Goal: Task Accomplishment & Management: Complete application form

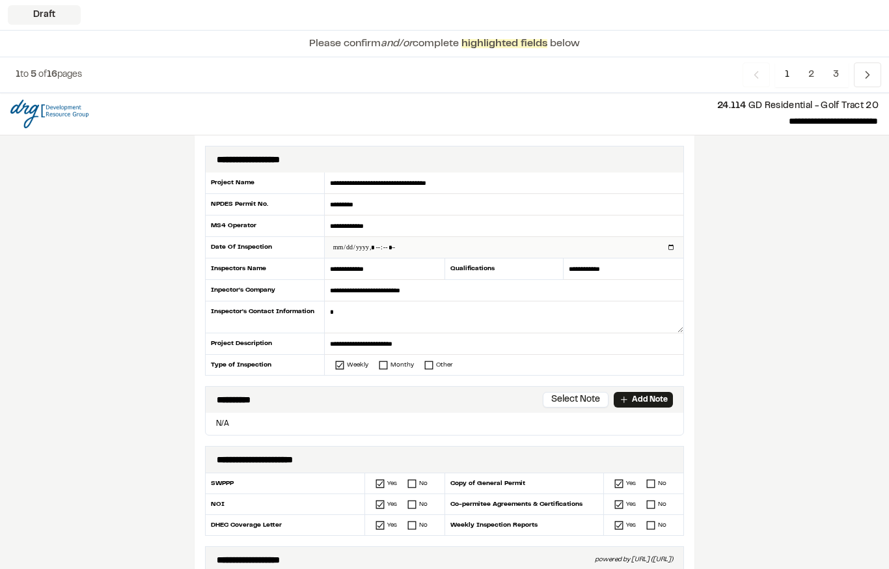
click at [462, 254] on input "datetime-local" at bounding box center [504, 247] width 359 height 21
type input "**********"
click at [404, 307] on textarea at bounding box center [504, 317] width 359 height 32
type textarea "**********"
click at [635, 406] on link "Add Note" at bounding box center [643, 400] width 59 height 16
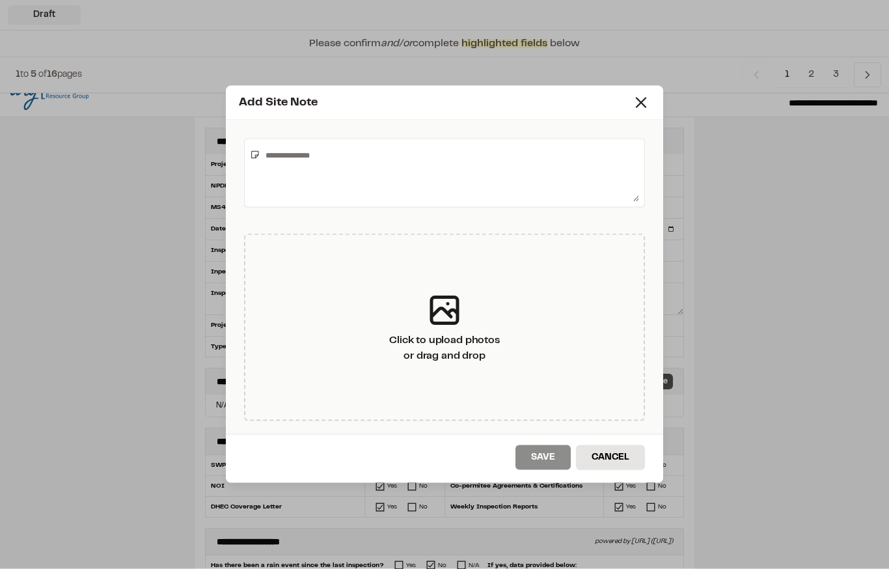
scroll to position [18, 0]
click at [306, 158] on textarea at bounding box center [449, 173] width 379 height 57
type textarea "**********"
click at [540, 460] on button "Save" at bounding box center [543, 457] width 55 height 25
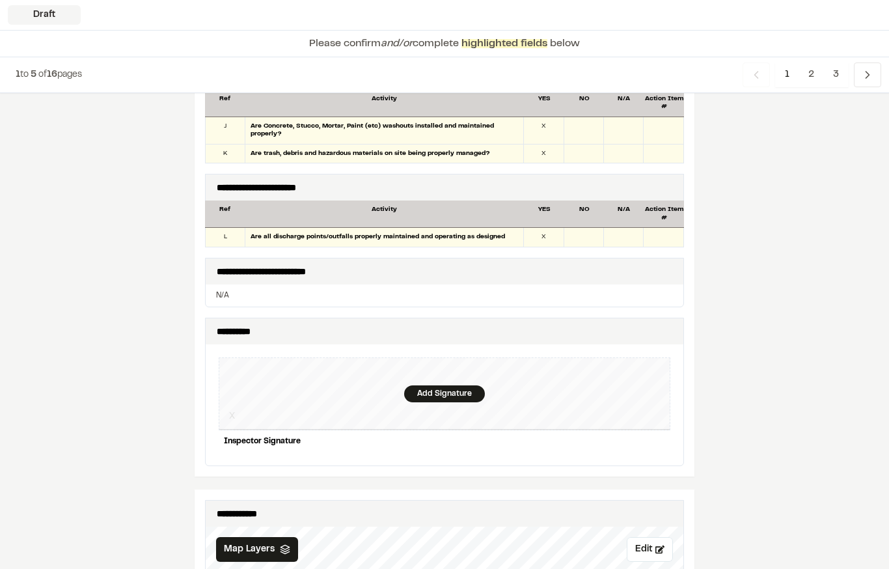
scroll to position [1096, 0]
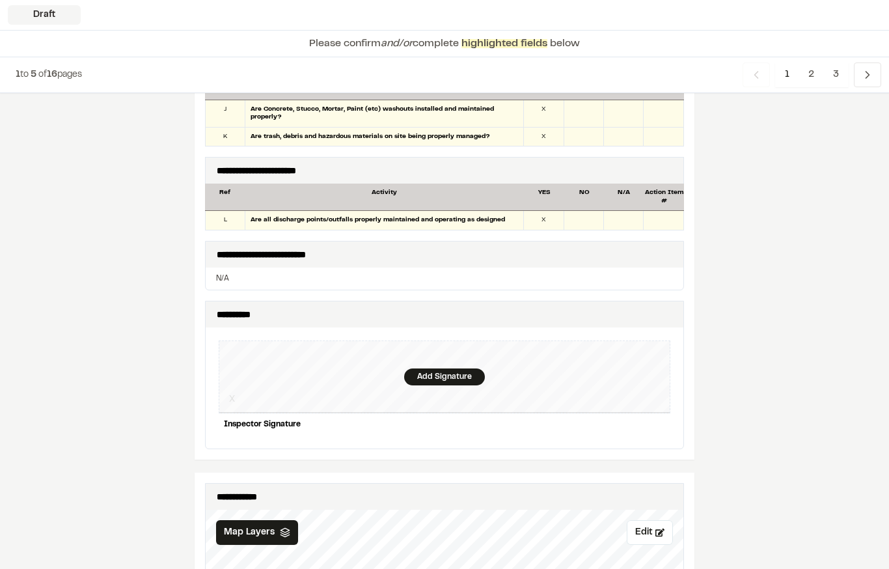
click at [437, 349] on div "Add Signature" at bounding box center [445, 377] width 452 height 73
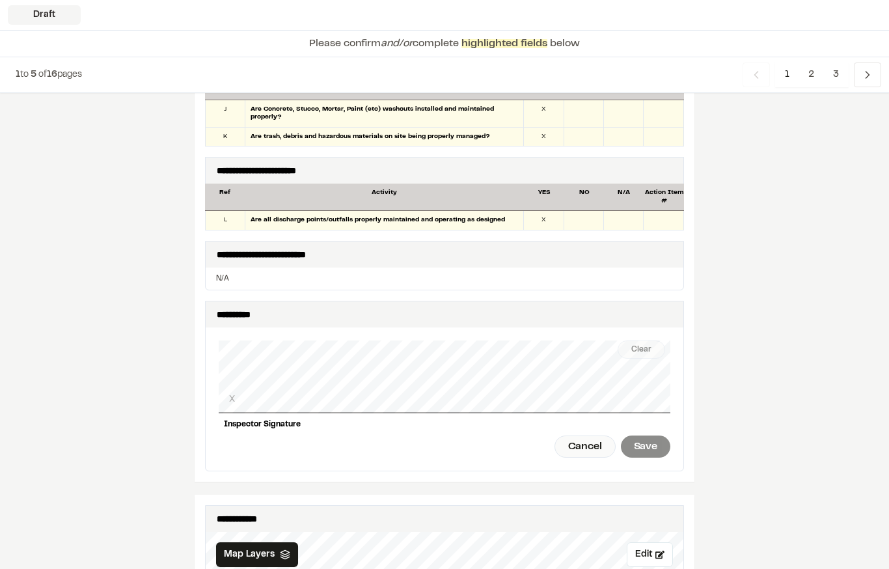
scroll to position [1113, 0]
click at [654, 341] on div "Clear" at bounding box center [642, 350] width 48 height 18
click at [646, 436] on div "Save" at bounding box center [645, 447] width 49 height 22
click at [590, 436] on div "Done" at bounding box center [589, 447] width 53 height 22
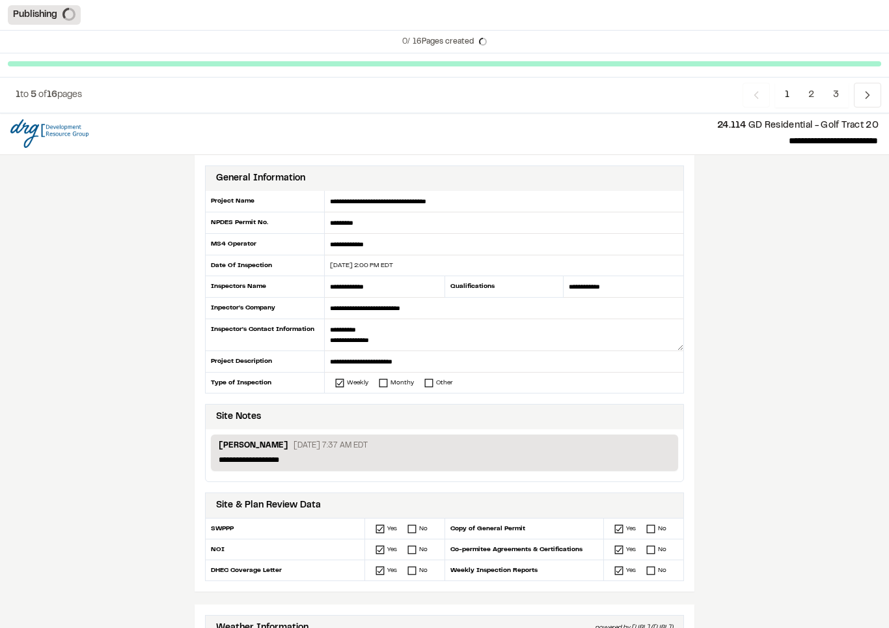
scroll to position [0, 0]
